Goal: Task Accomplishment & Management: Use online tool/utility

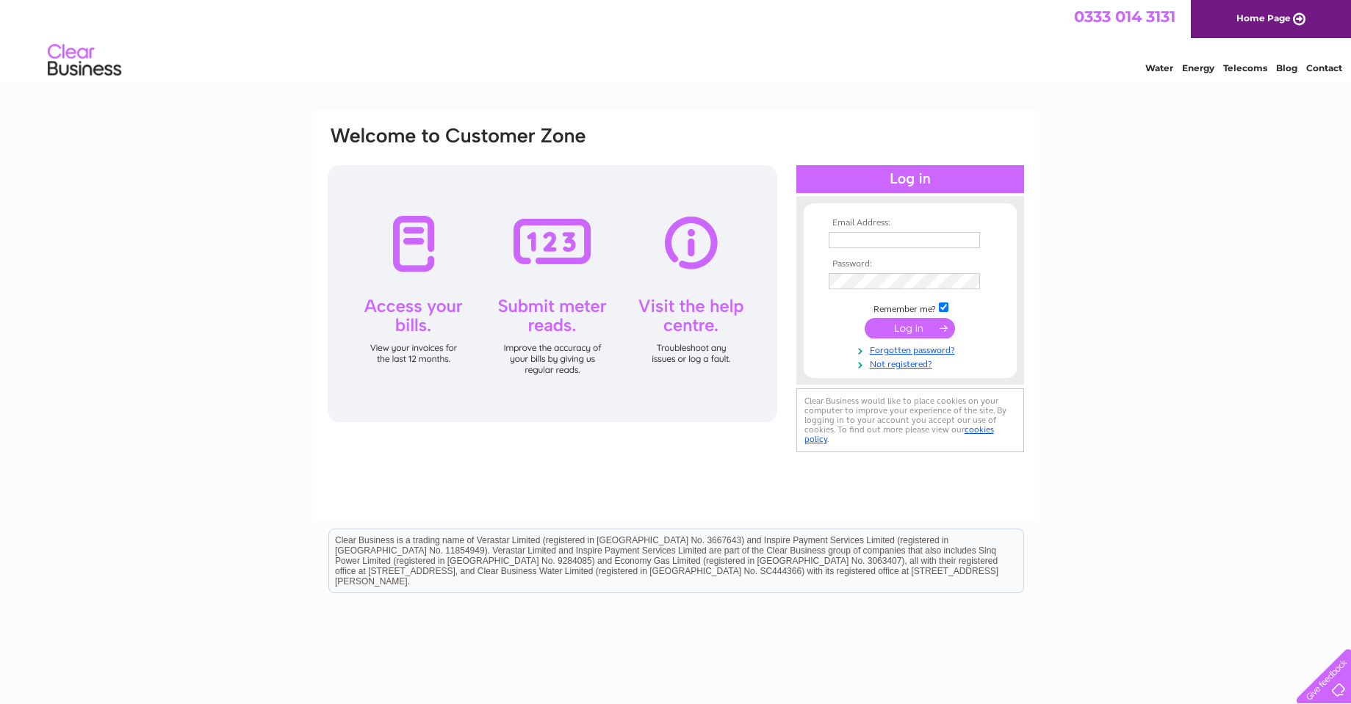
type input "smithdrumbhan@gmail.com"
click at [895, 325] on input "submit" at bounding box center [910, 328] width 90 height 21
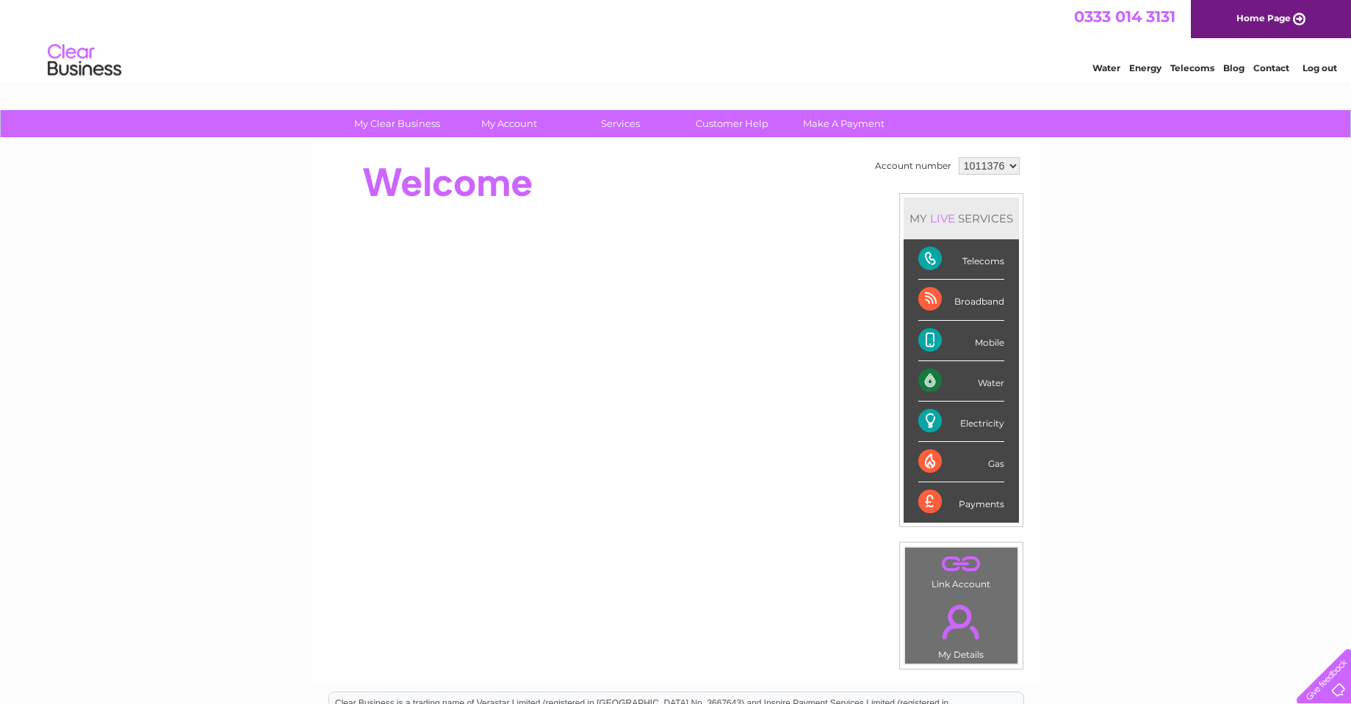
click at [969, 429] on div "Electricity" at bounding box center [961, 422] width 86 height 40
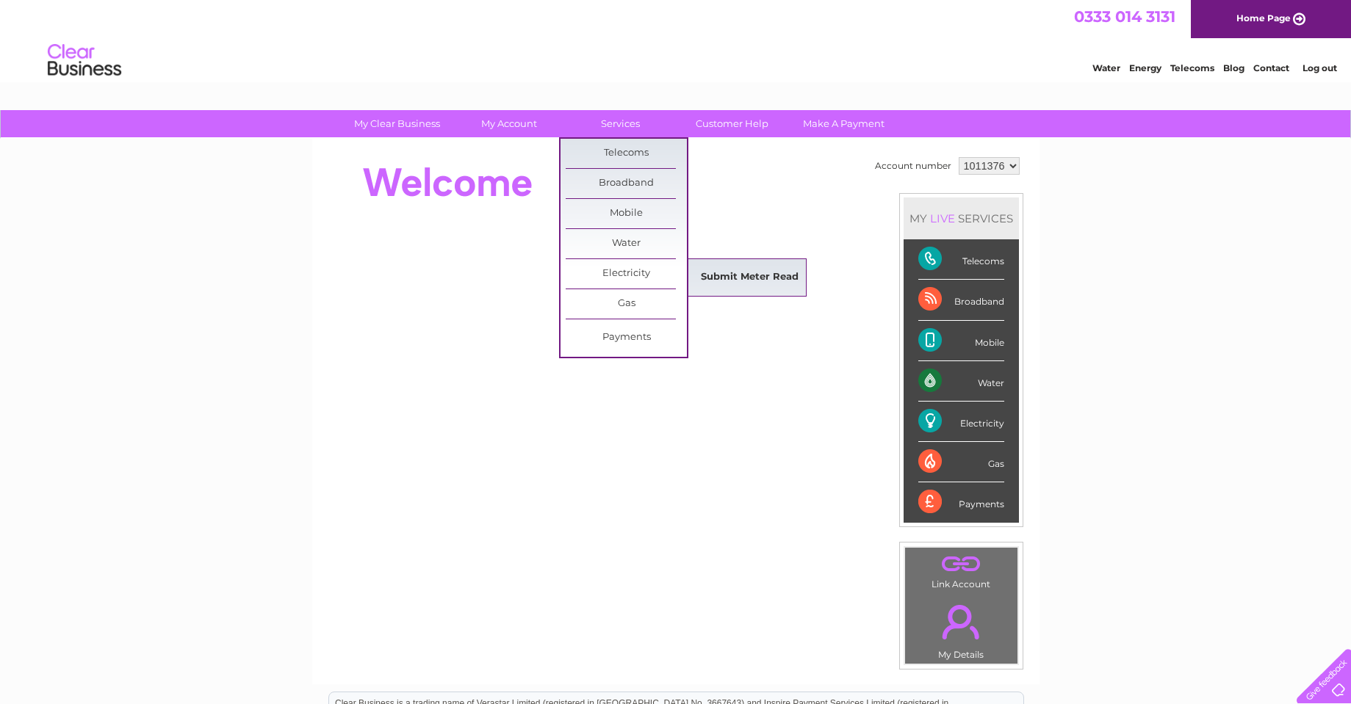
click at [727, 279] on link "Submit Meter Read" at bounding box center [749, 277] width 121 height 29
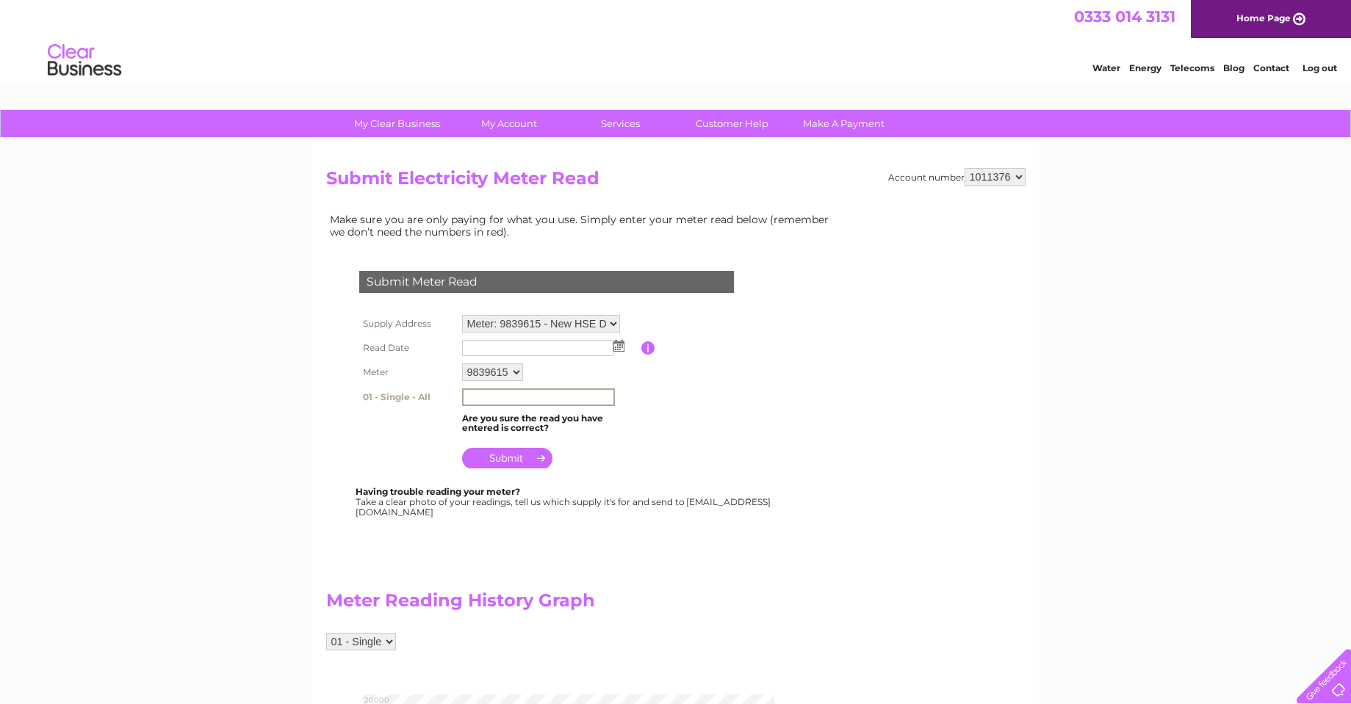
click at [491, 400] on input "text" at bounding box center [538, 398] width 153 height 18
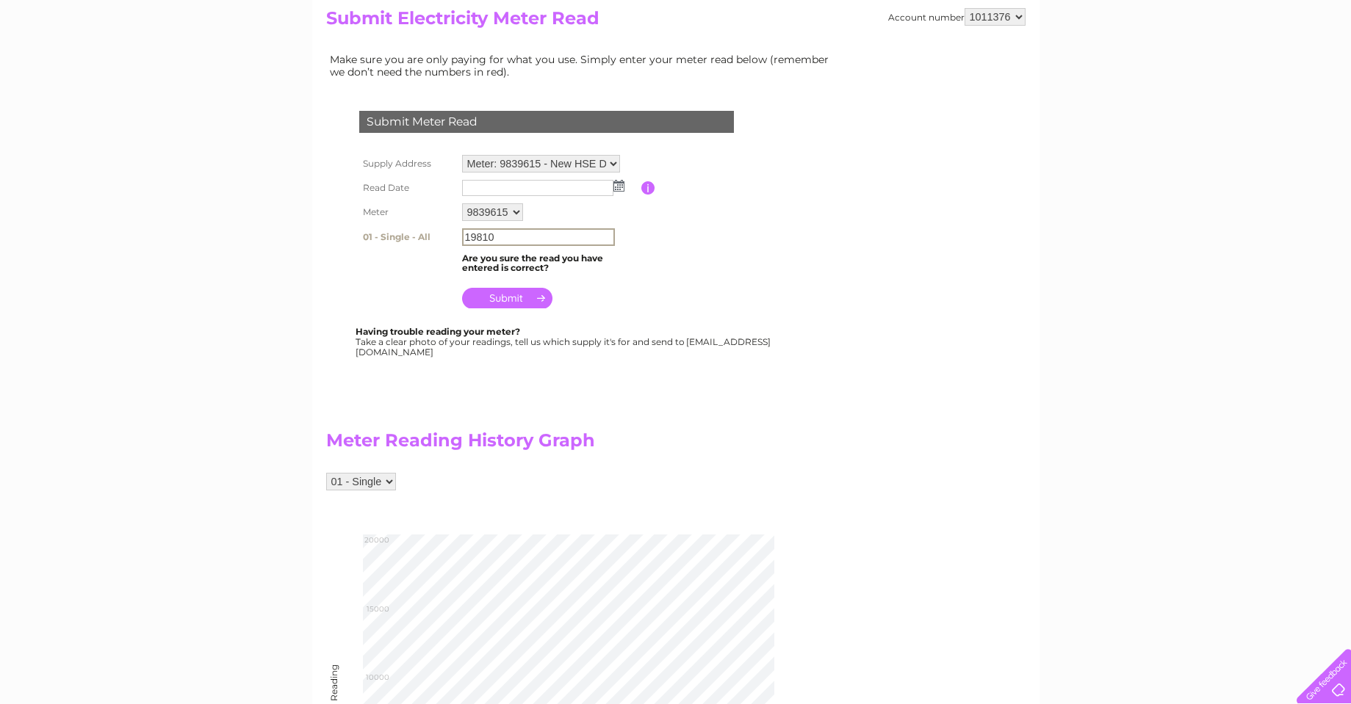
scroll to position [147, 0]
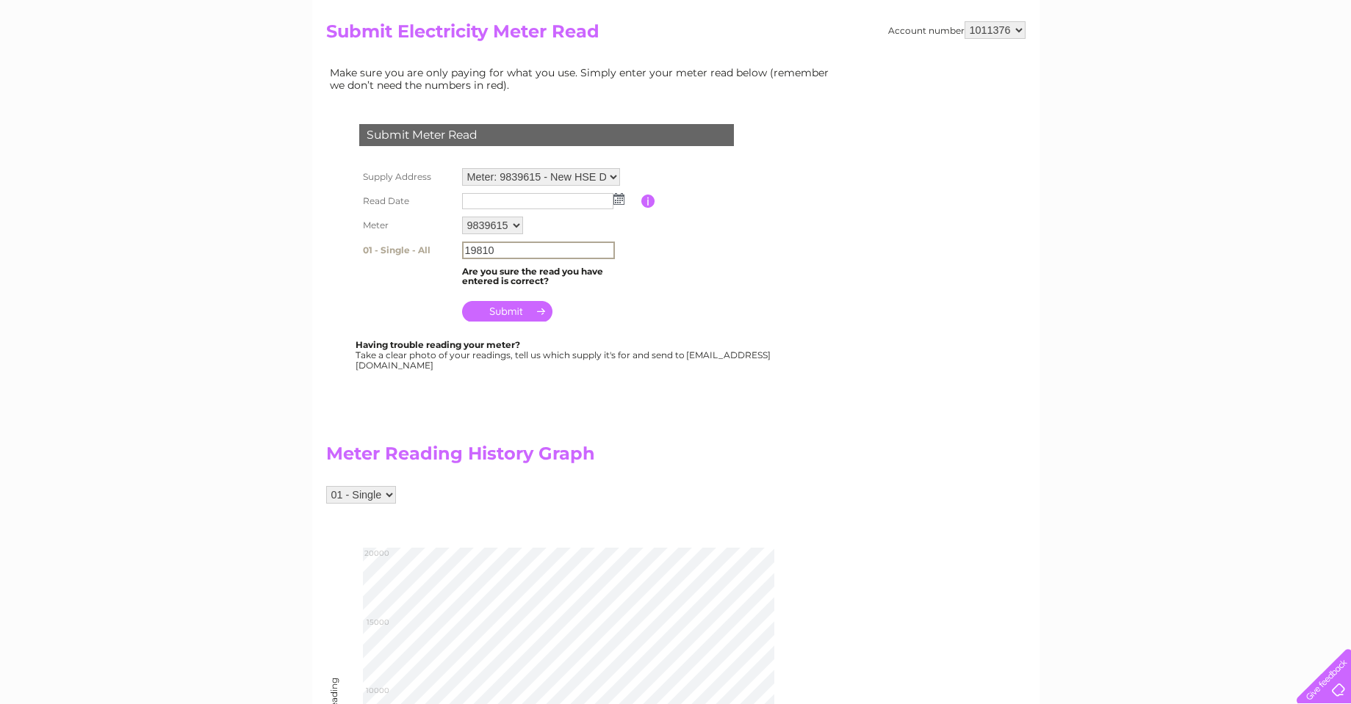
type input "19810"
click at [513, 311] on input "submit" at bounding box center [507, 311] width 90 height 21
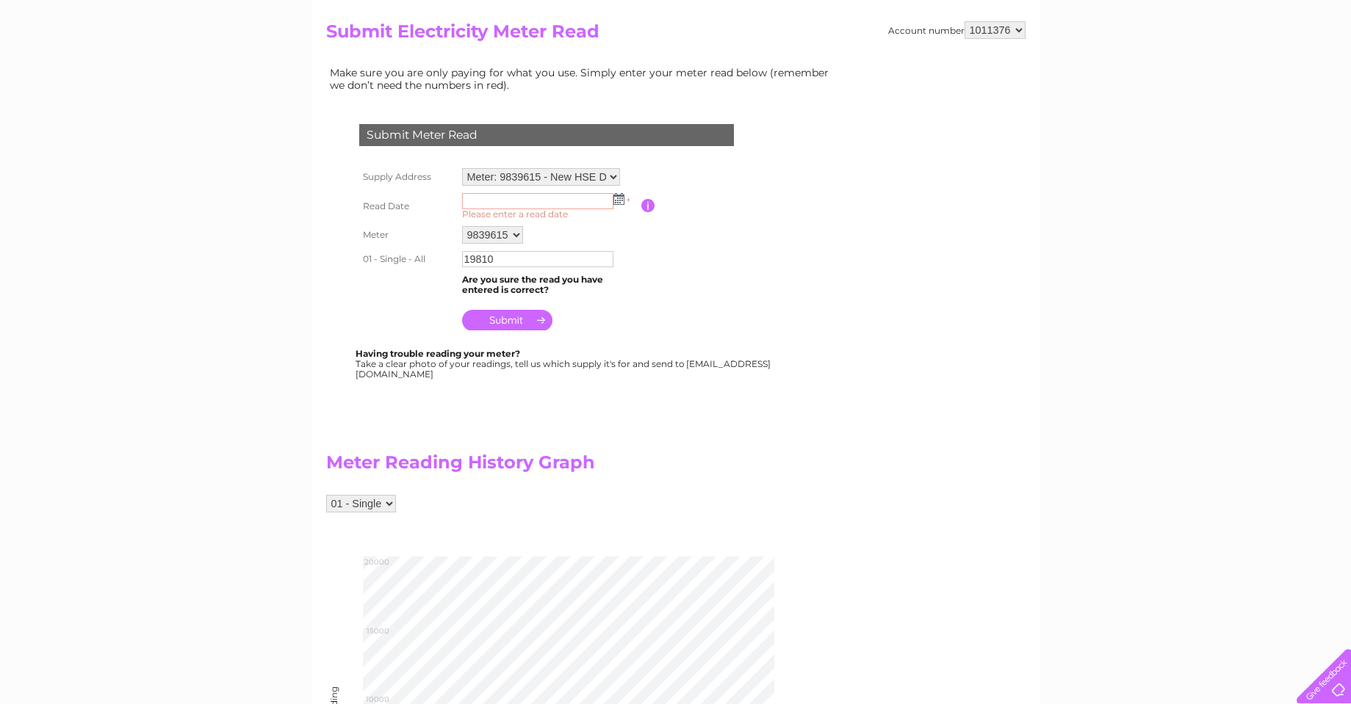
click at [620, 200] on img at bounding box center [618, 199] width 11 height 12
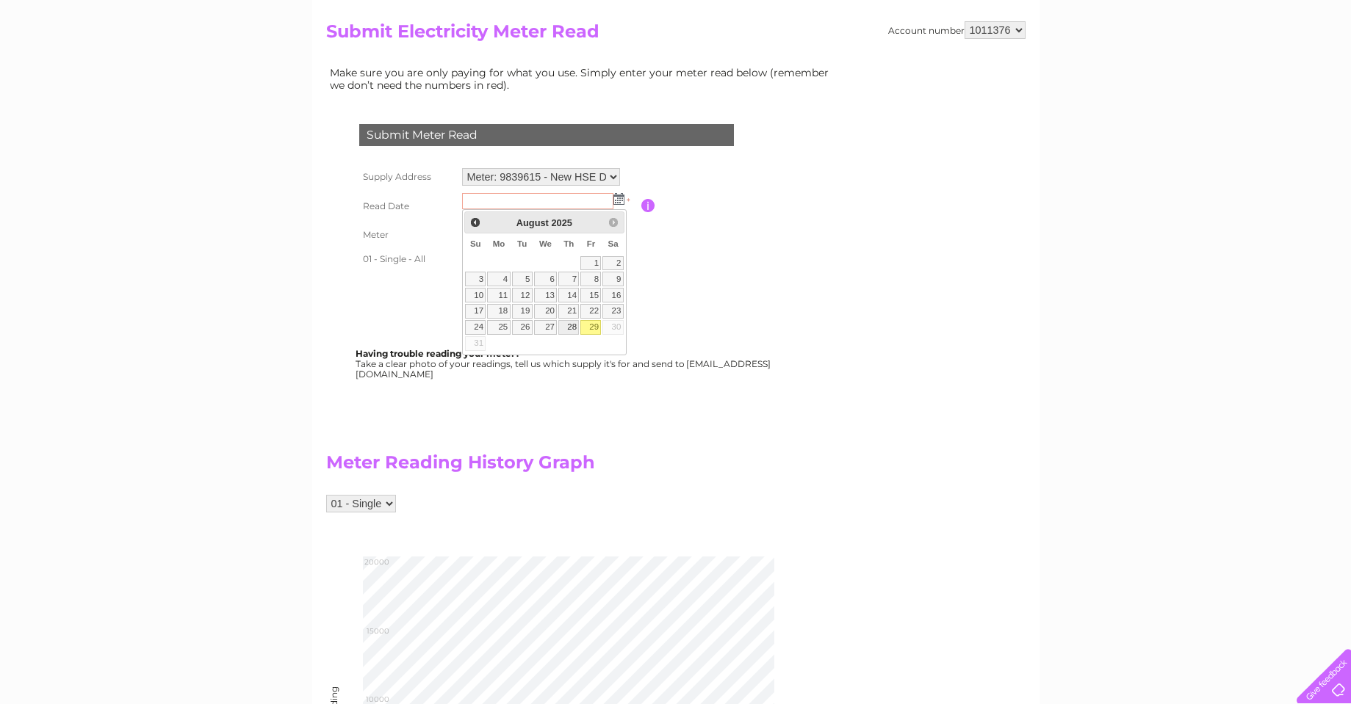
click at [572, 325] on link "28" at bounding box center [568, 327] width 21 height 15
type input "2025/08/28"
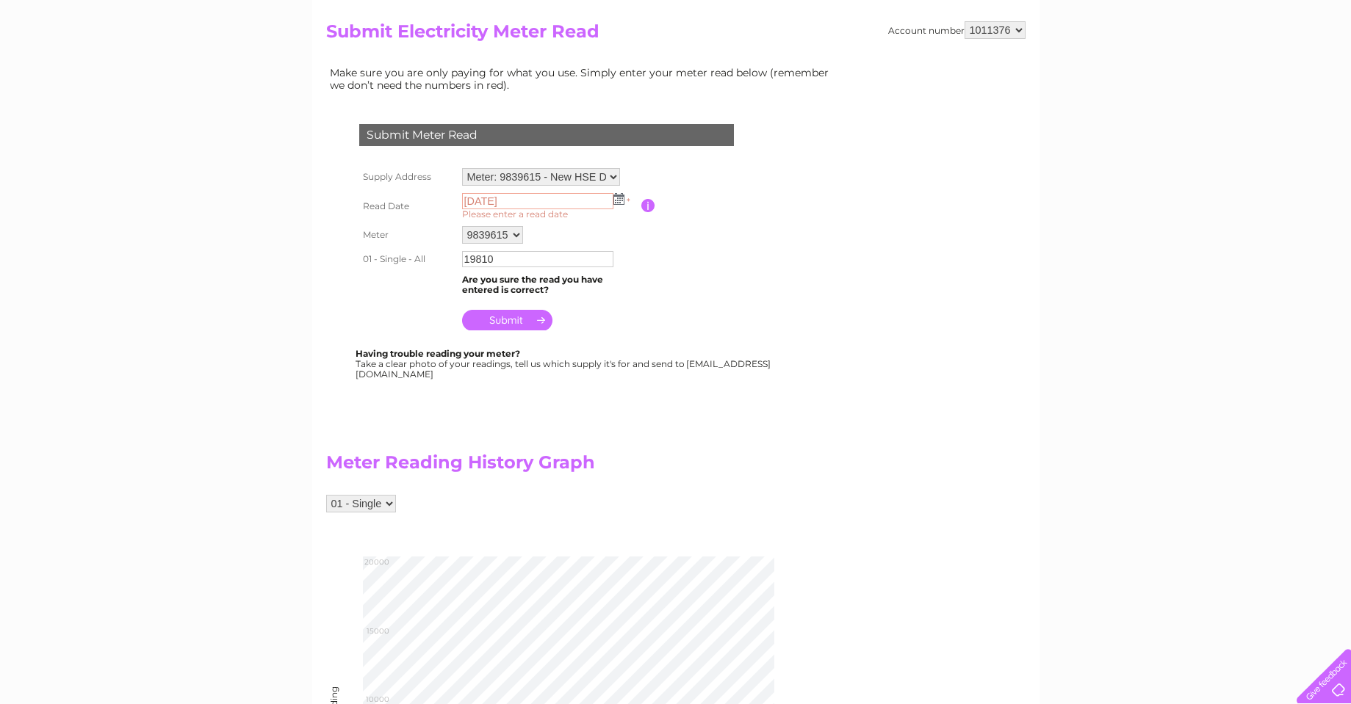
click at [510, 320] on input "submit" at bounding box center [507, 320] width 90 height 21
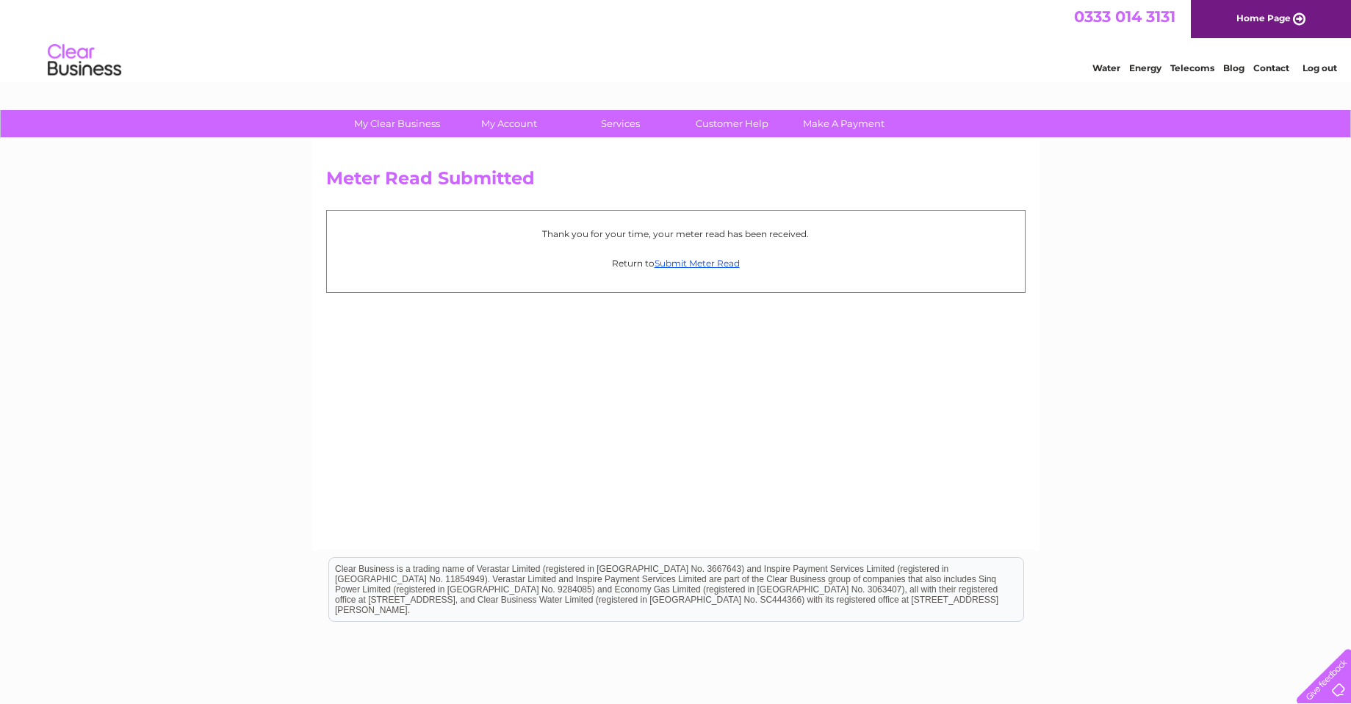
click at [1313, 68] on link "Log out" at bounding box center [1319, 67] width 35 height 11
